Goal: Obtain resource: Download file/media

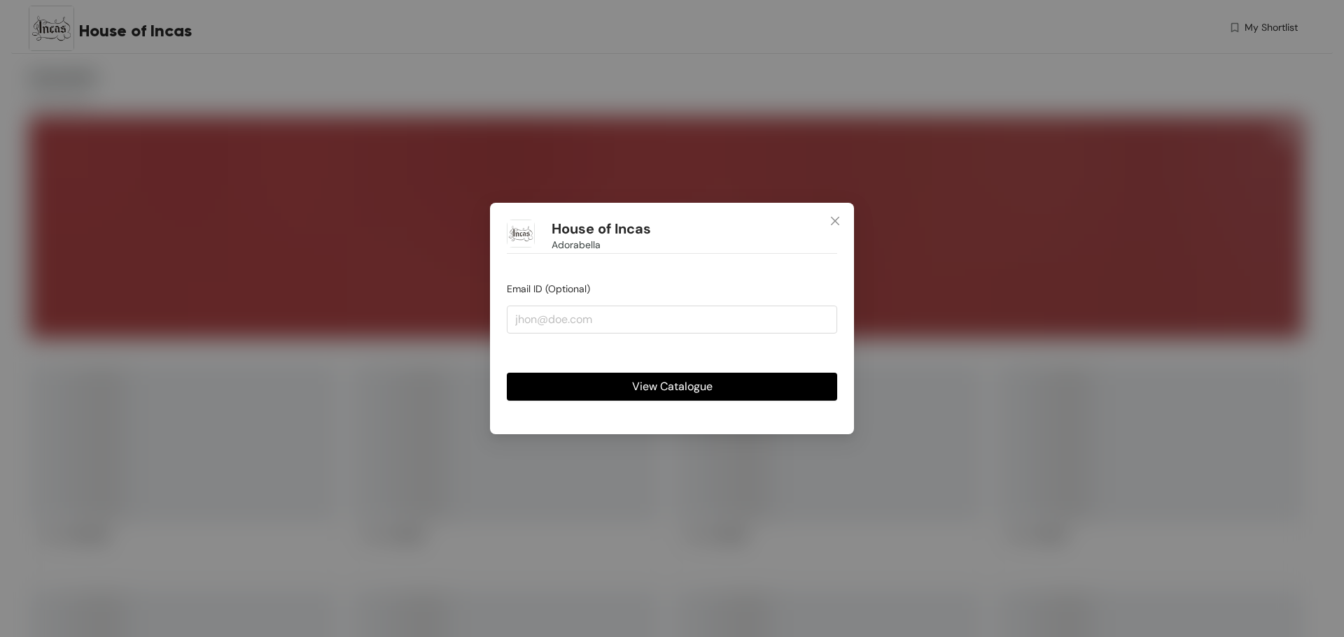
click at [683, 386] on span "View Catalogue" at bounding box center [672, 386] width 80 height 17
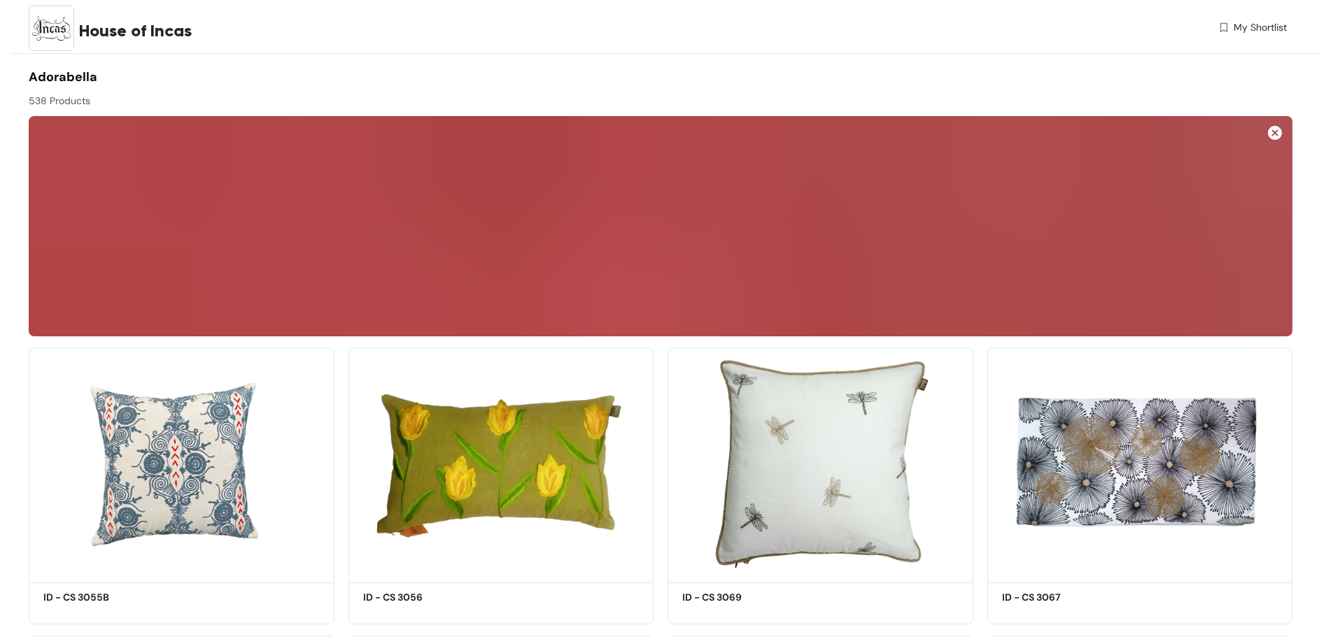
click at [1239, 29] on span "My Shortlist" at bounding box center [1260, 27] width 53 height 15
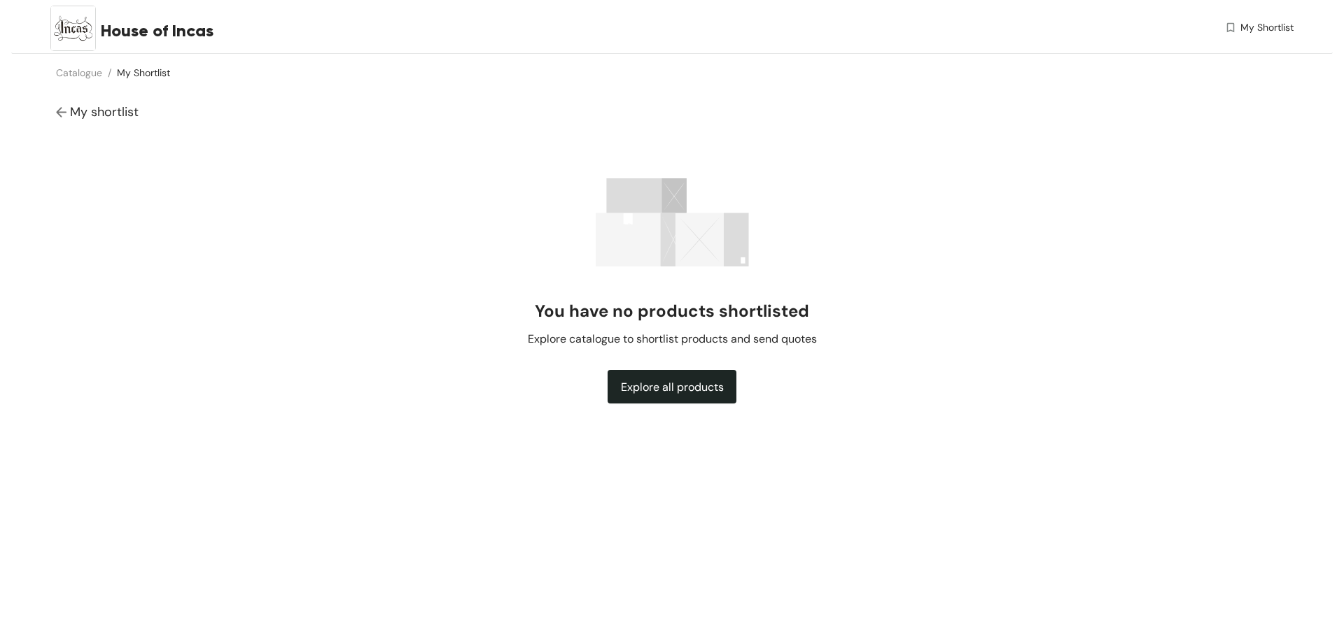
click at [93, 108] on span "My shortlist" at bounding box center [104, 112] width 69 height 17
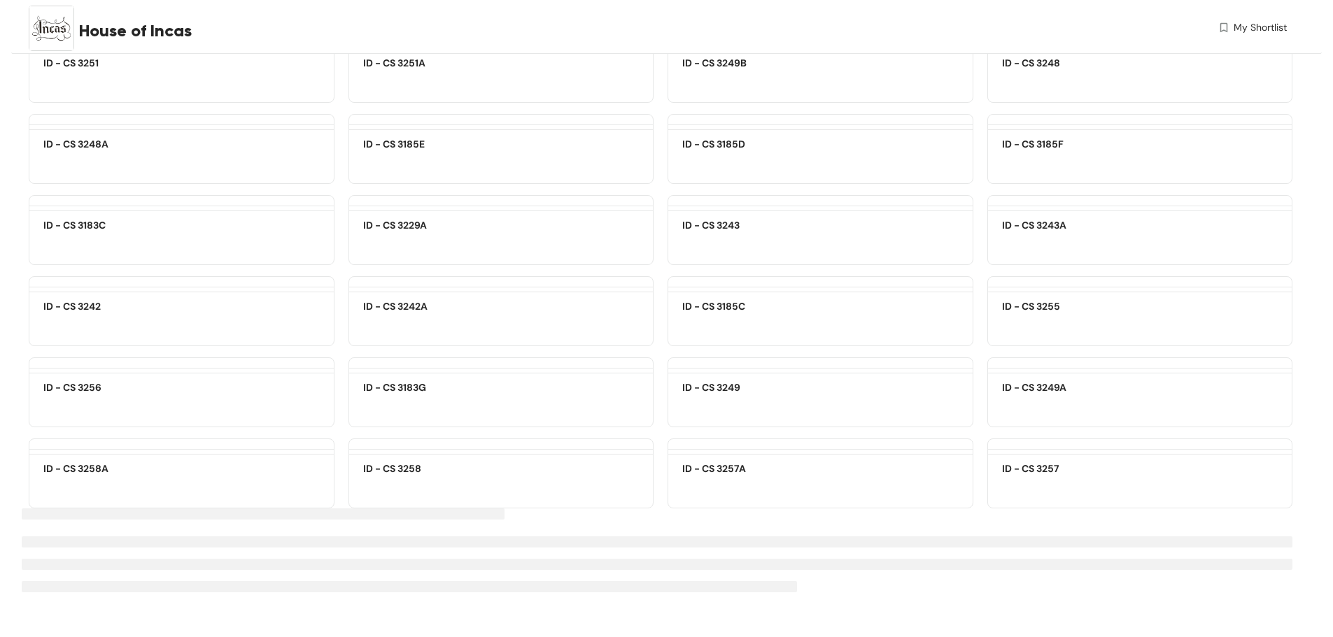
scroll to position [22672, 0]
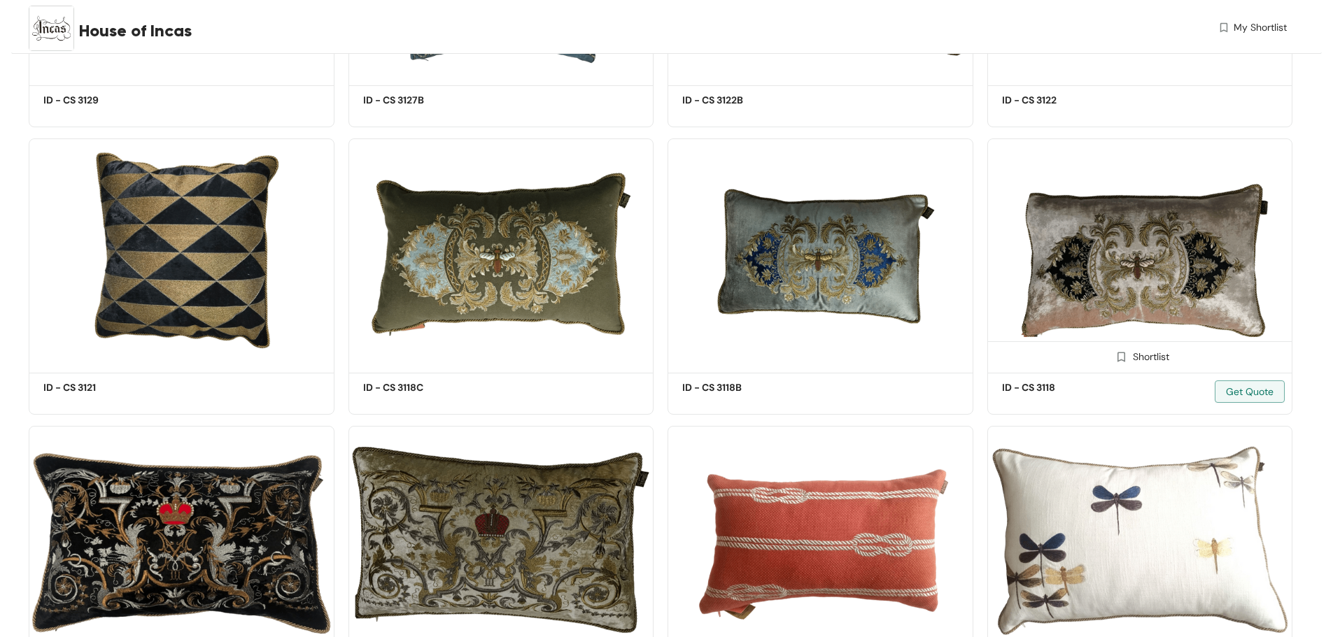
click at [1124, 275] on img at bounding box center [1140, 254] width 306 height 231
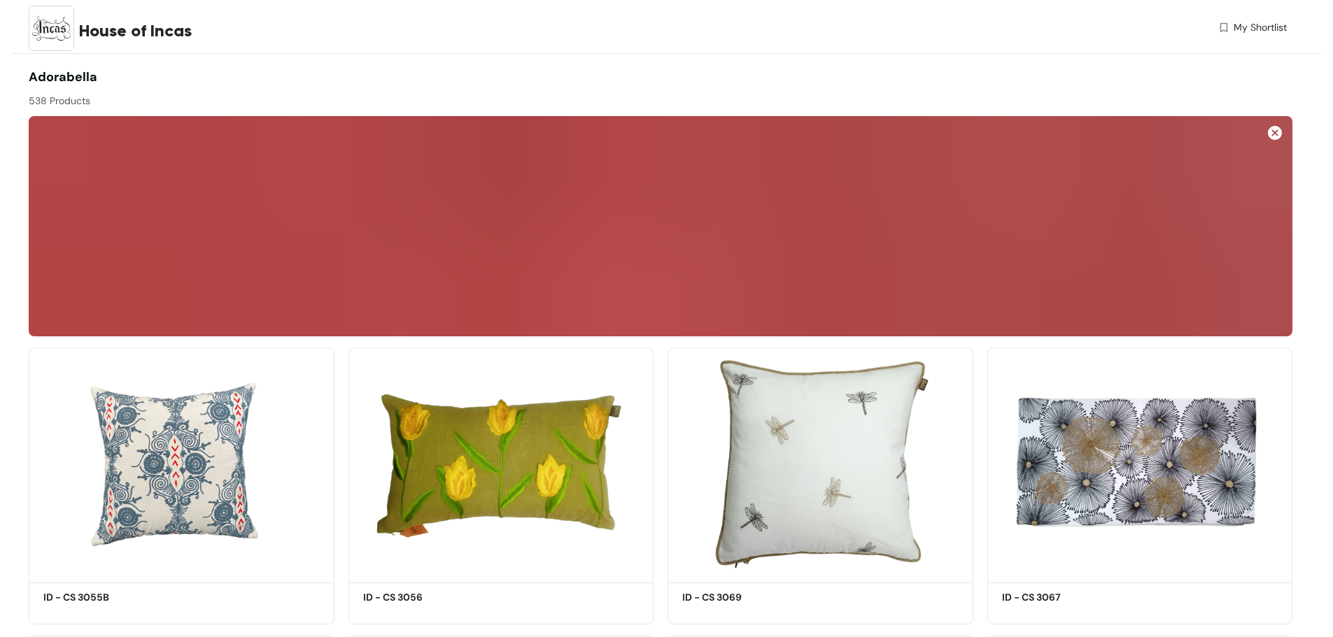
click at [1249, 29] on span "My Shortlist" at bounding box center [1260, 27] width 53 height 15
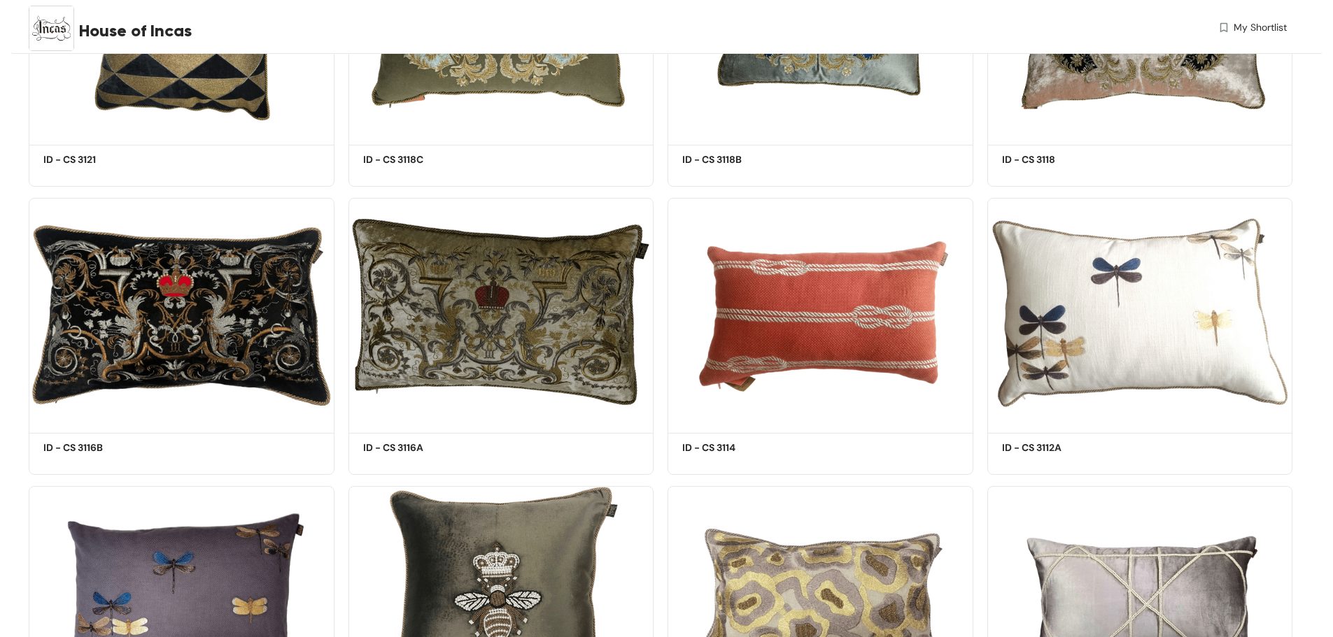
scroll to position [22630, 0]
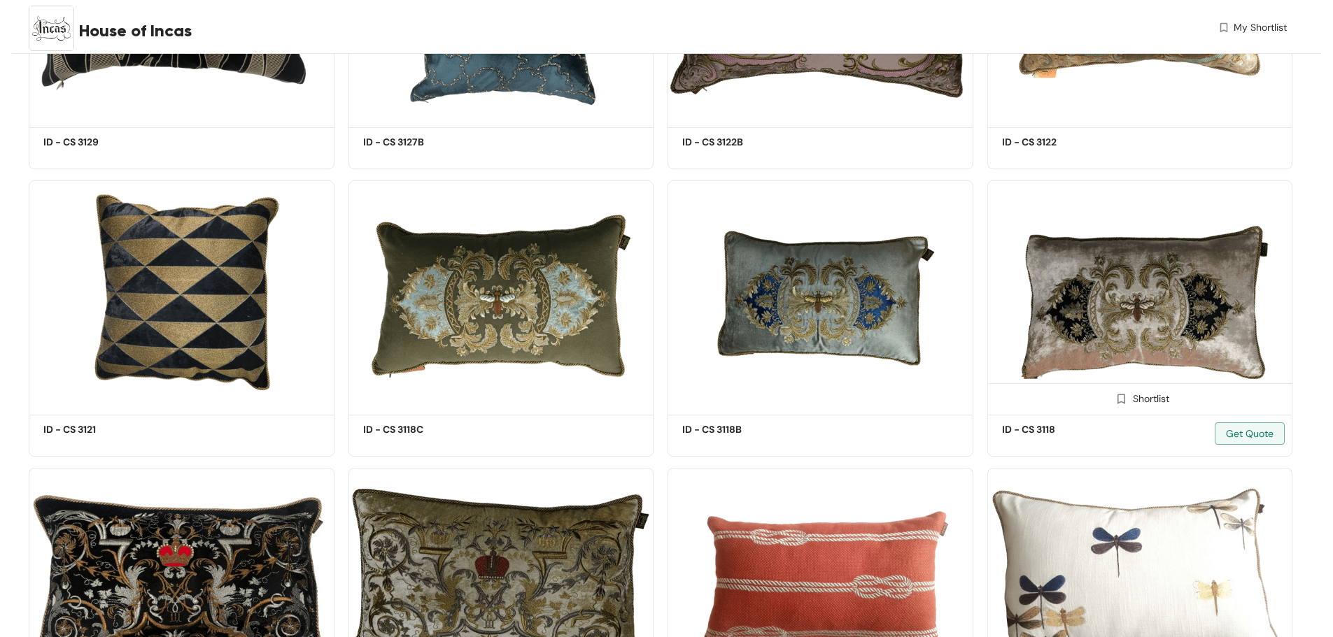
click at [1124, 397] on img at bounding box center [1121, 399] width 13 height 13
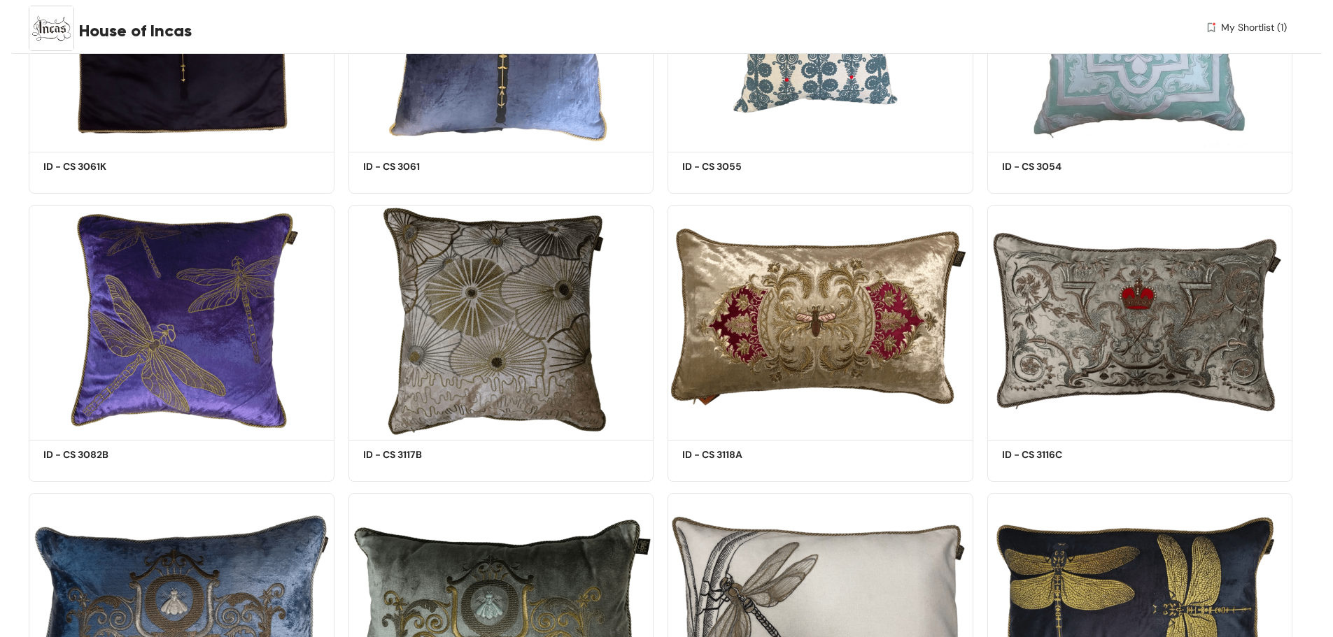
scroll to position [5248, 0]
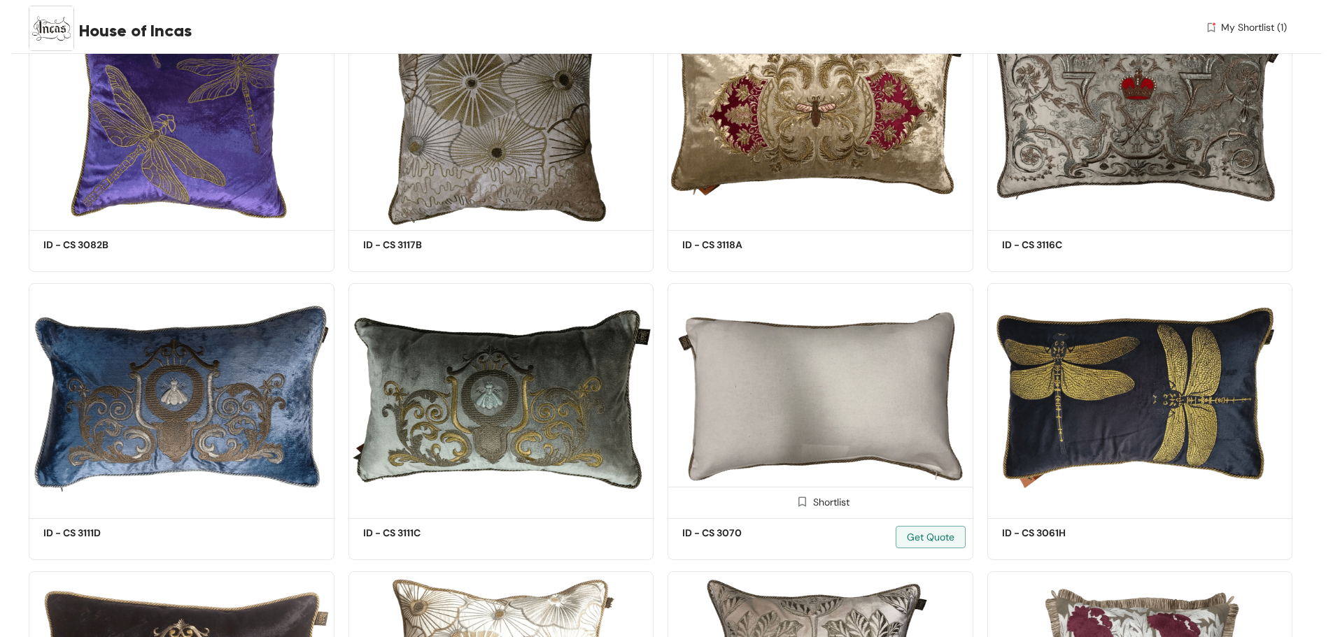
click at [804, 505] on img at bounding box center [802, 501] width 13 height 13
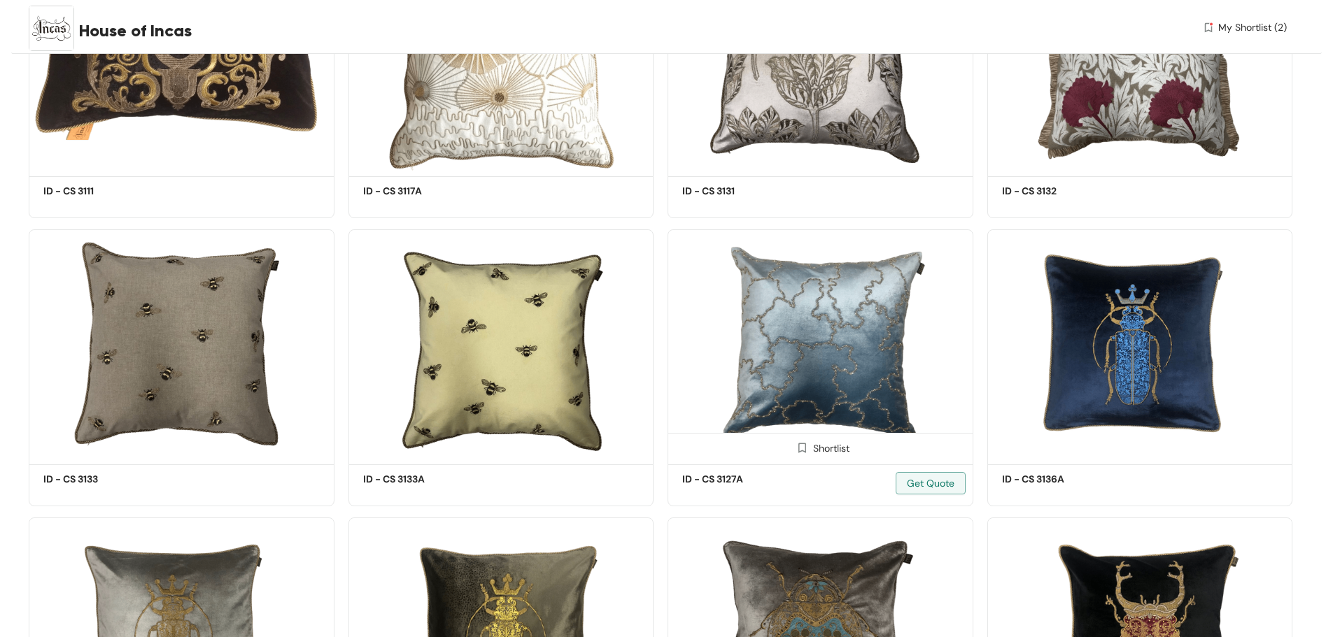
scroll to position [6088, 0]
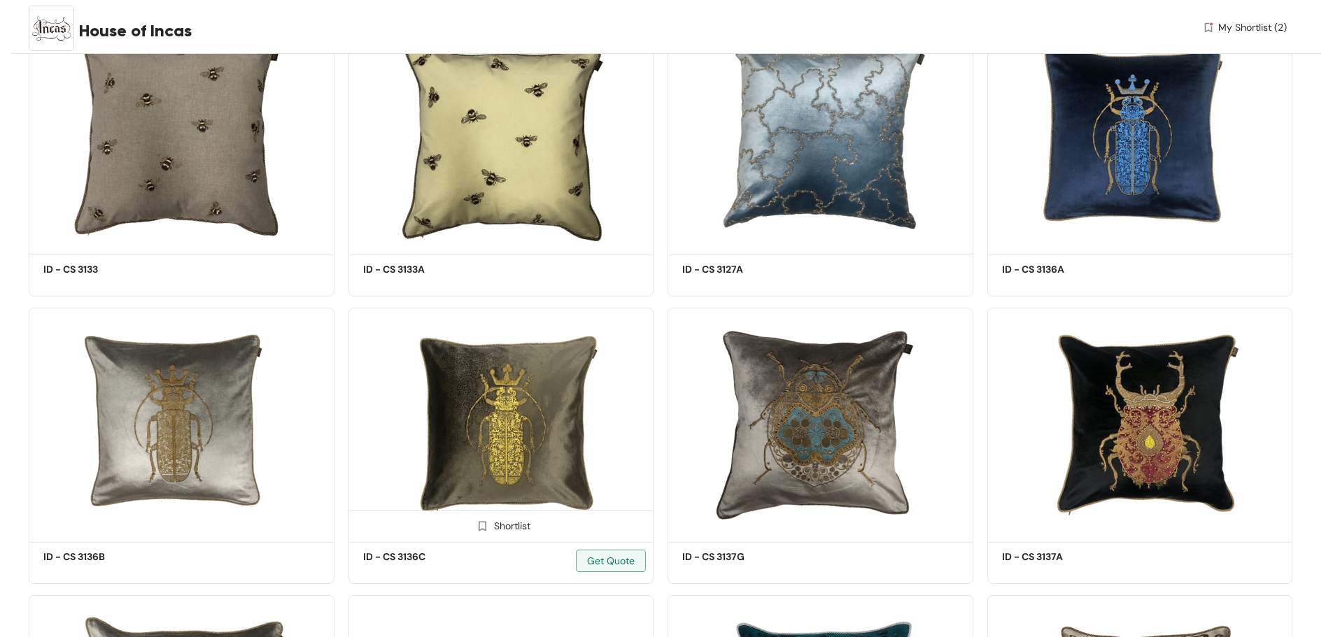
drag, startPoint x: 485, startPoint y: 526, endPoint x: 486, endPoint y: 556, distance: 29.4
click at [485, 526] on img at bounding box center [482, 526] width 13 height 13
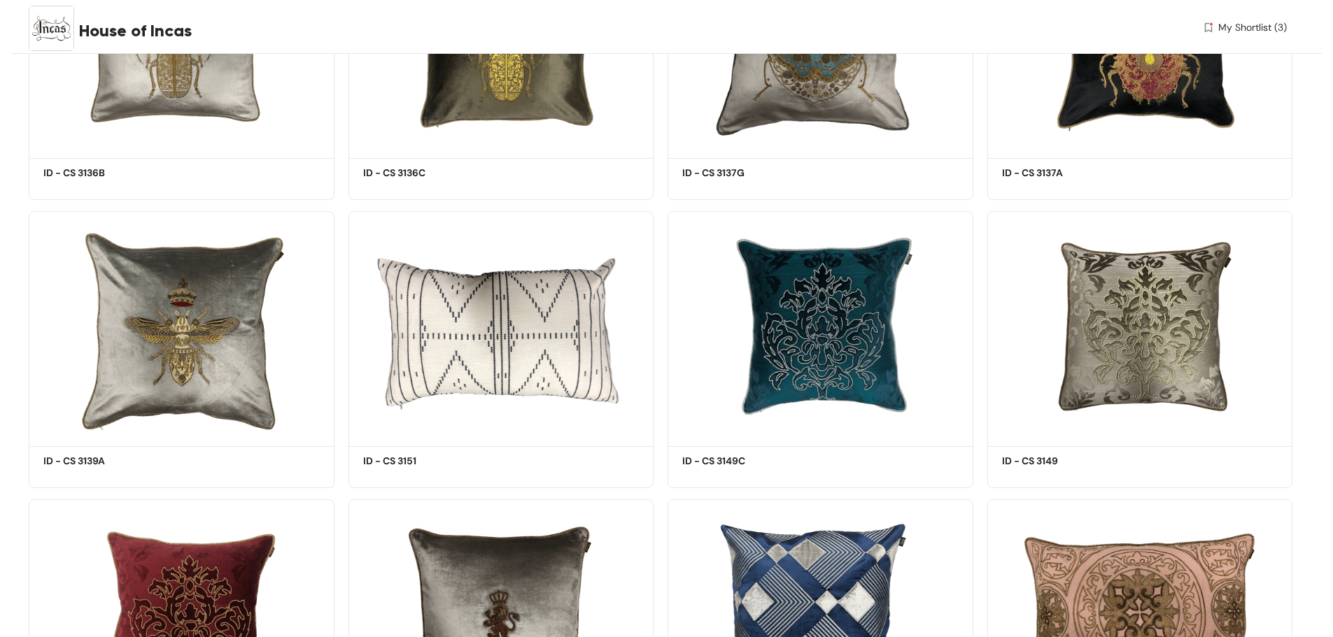
scroll to position [6508, 0]
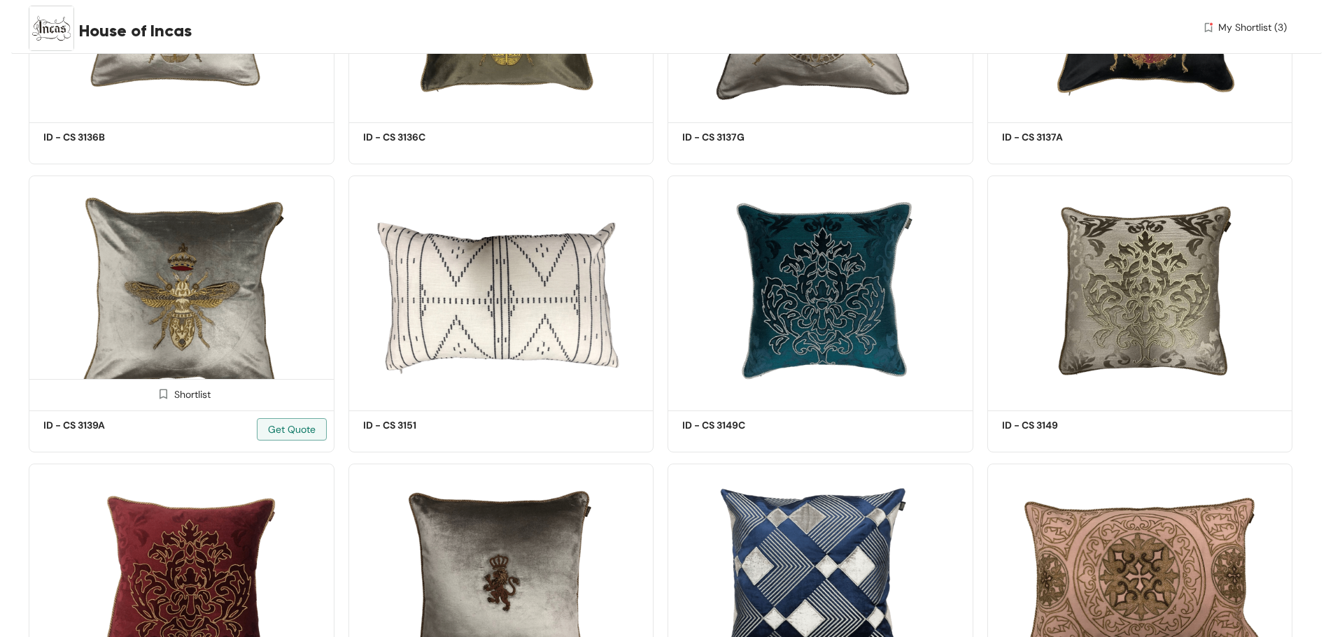
click at [163, 392] on img at bounding box center [163, 394] width 13 height 13
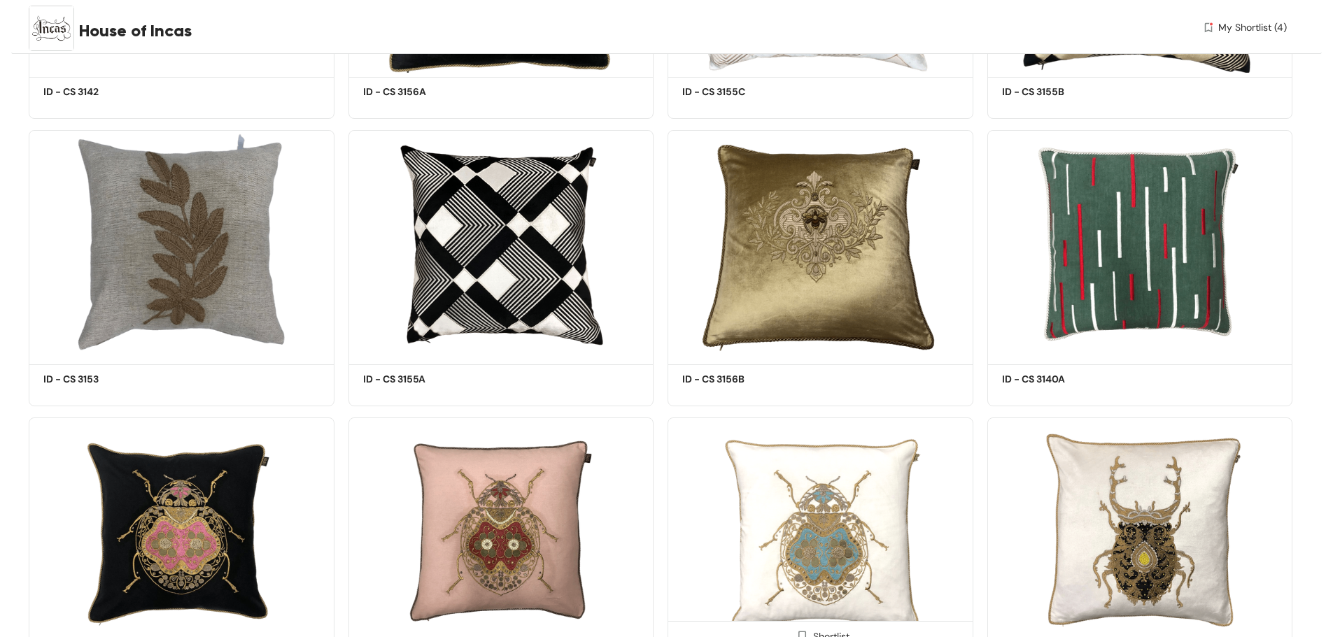
scroll to position [9447, 0]
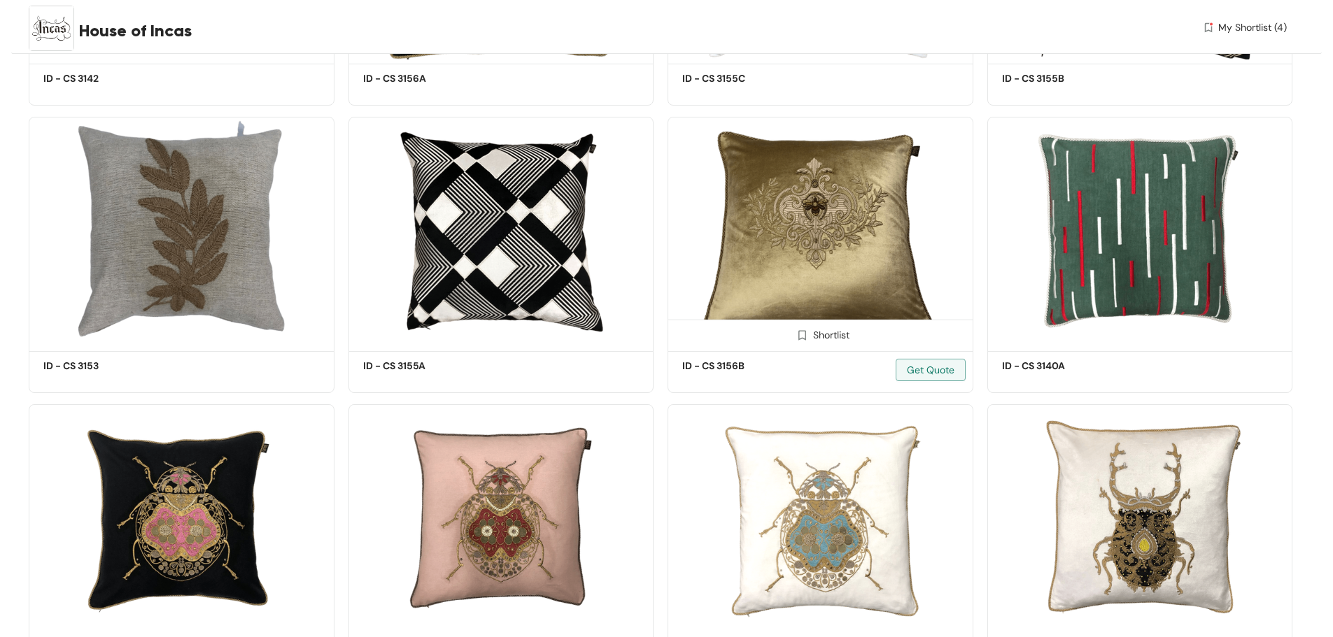
click at [800, 332] on img at bounding box center [802, 335] width 13 height 13
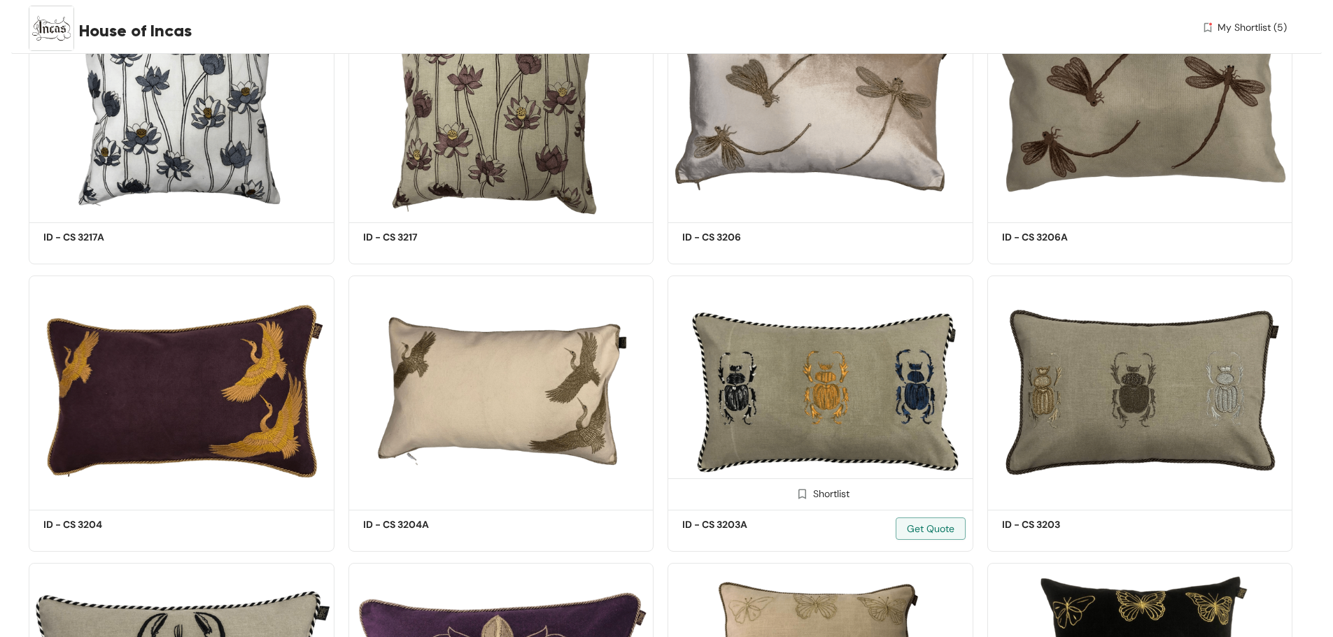
scroll to position [20153, 0]
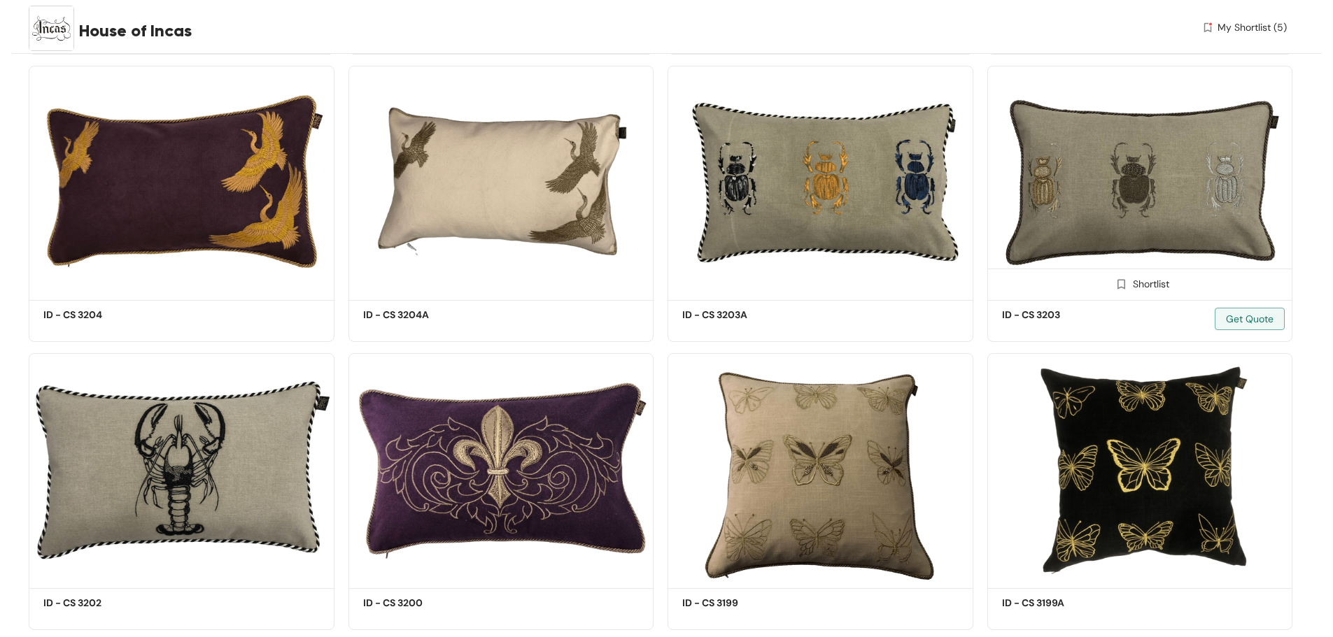
drag, startPoint x: 1122, startPoint y: 282, endPoint x: 1154, endPoint y: 312, distance: 43.6
click at [1121, 283] on img at bounding box center [1121, 284] width 13 height 13
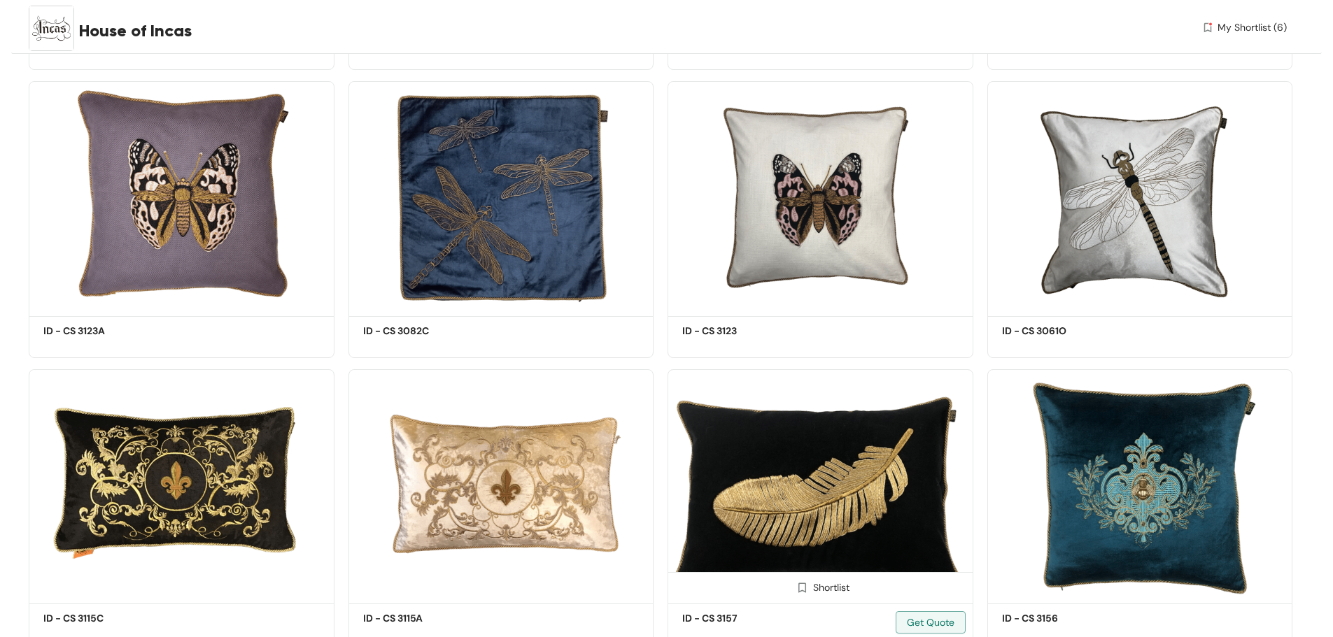
scroll to position [10706, 0]
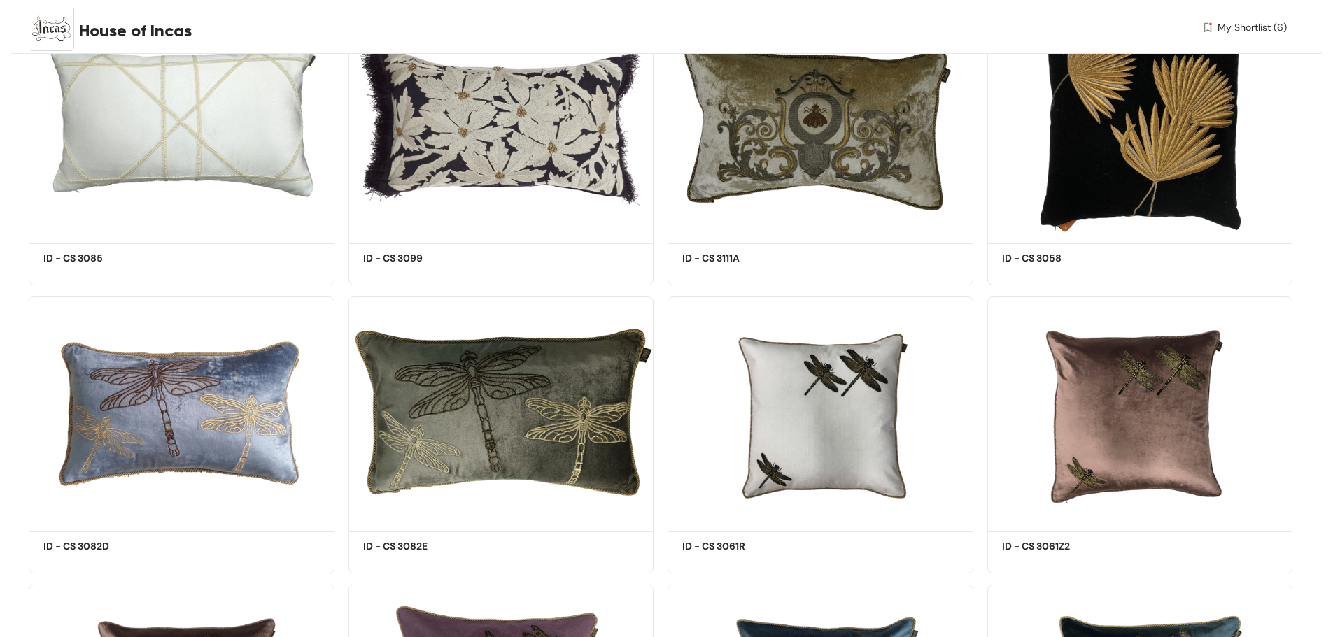
click at [1255, 29] on span "My Shortlist (6)" at bounding box center [1252, 27] width 69 height 15
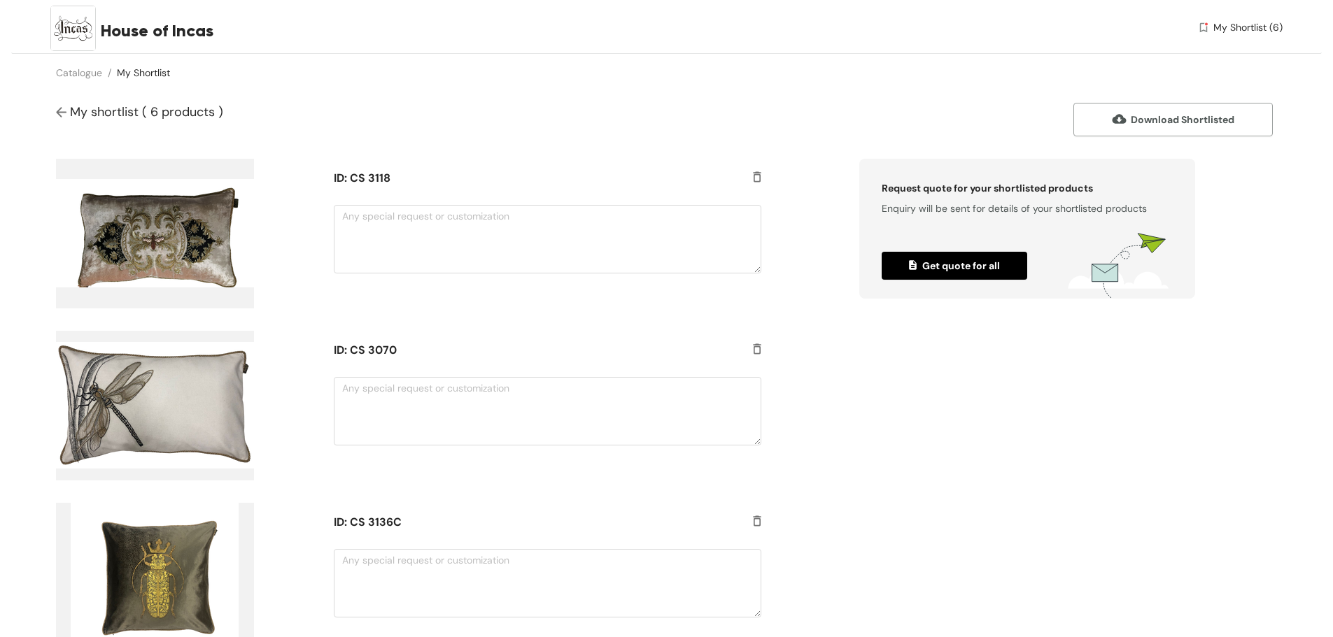
click at [154, 408] on img at bounding box center [155, 406] width 198 height 150
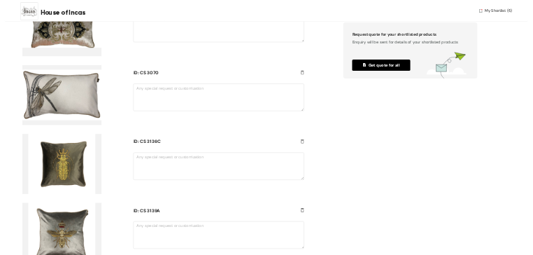
scroll to position [210, 0]
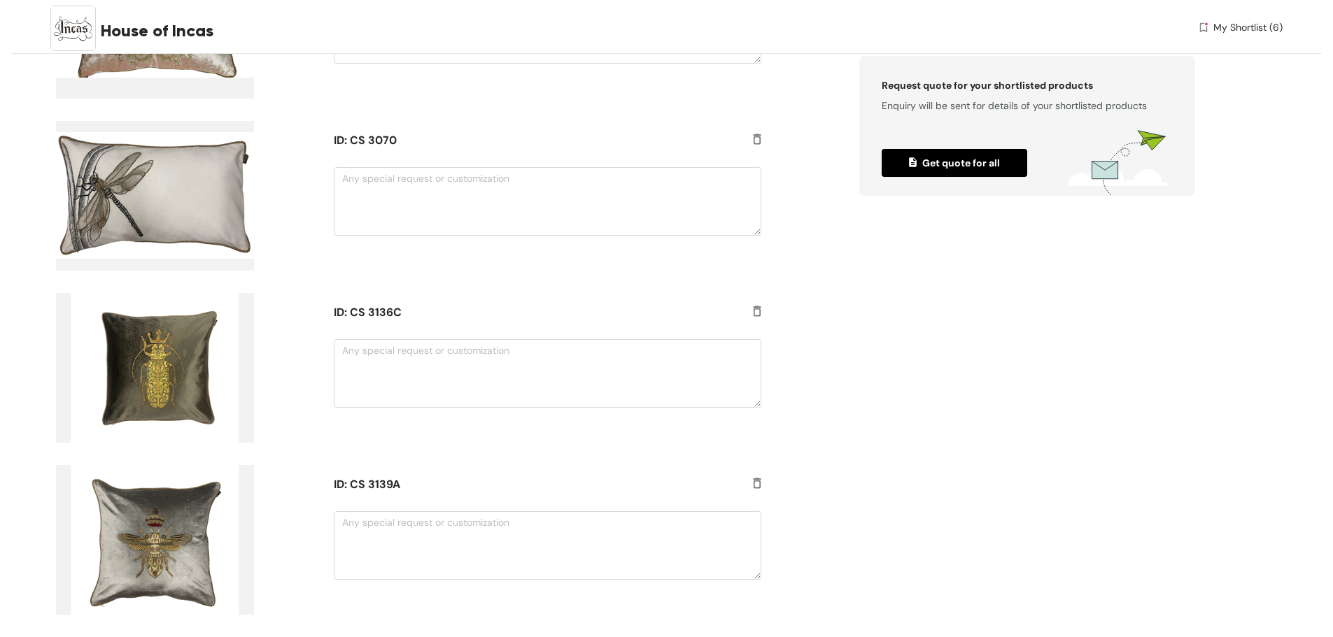
click at [167, 364] on img at bounding box center [155, 368] width 198 height 150
click at [142, 537] on img at bounding box center [155, 540] width 198 height 150
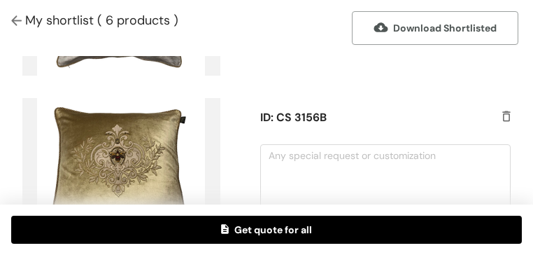
scroll to position [626, 0]
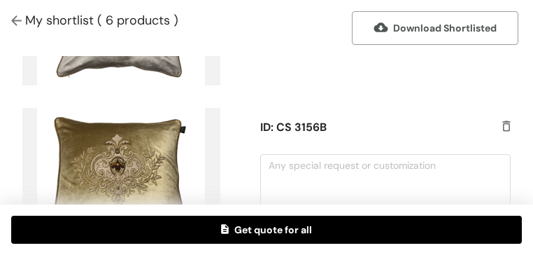
click at [109, 111] on img at bounding box center [121, 183] width 198 height 150
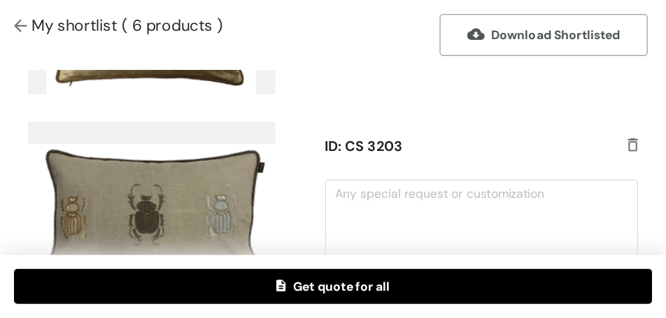
scroll to position [808, 0]
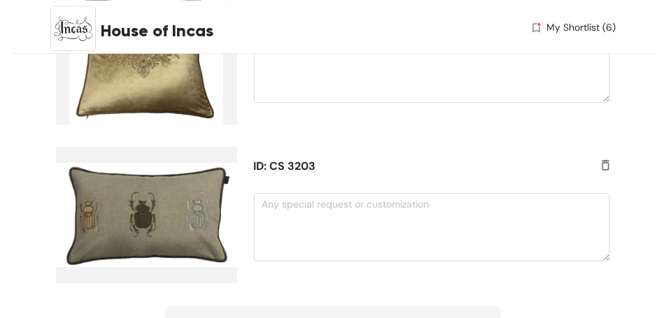
click at [150, 199] on img at bounding box center [146, 215] width 181 height 137
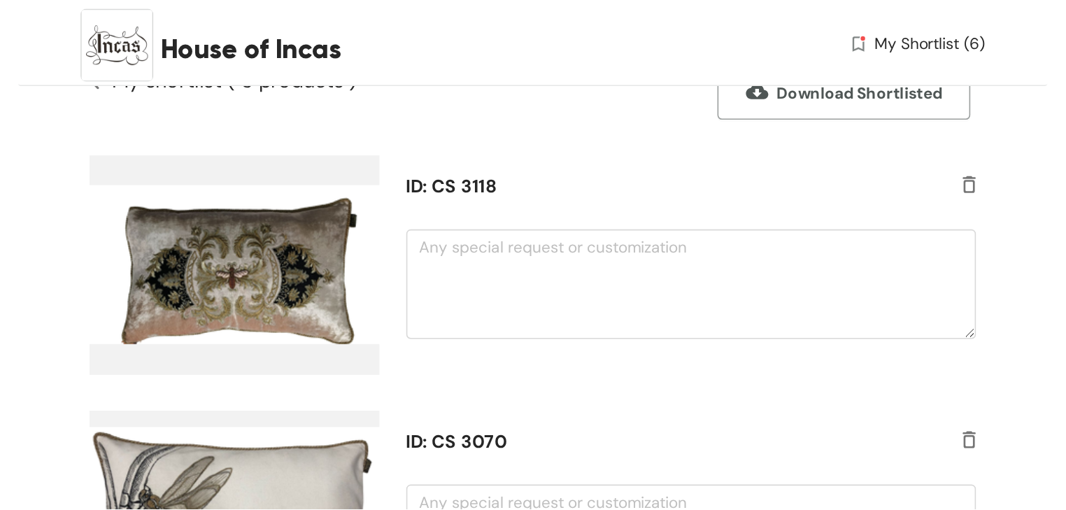
scroll to position [0, 0]
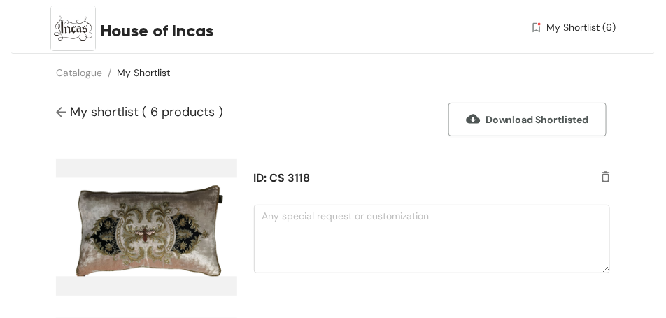
click at [502, 120] on span "Download Shortlisted" at bounding box center [527, 119] width 122 height 15
